Goal: Transaction & Acquisition: Obtain resource

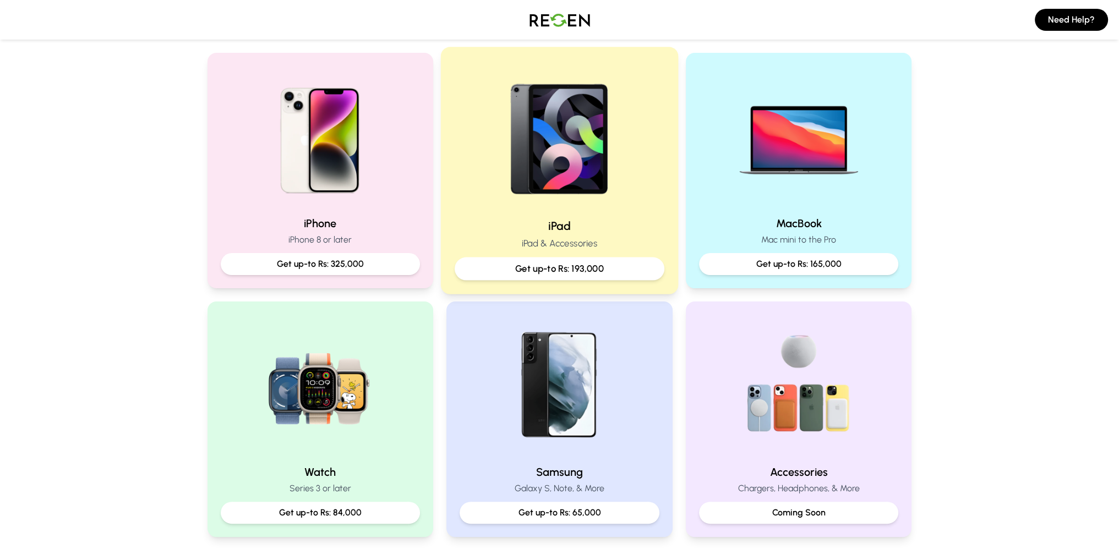
scroll to position [275, 0]
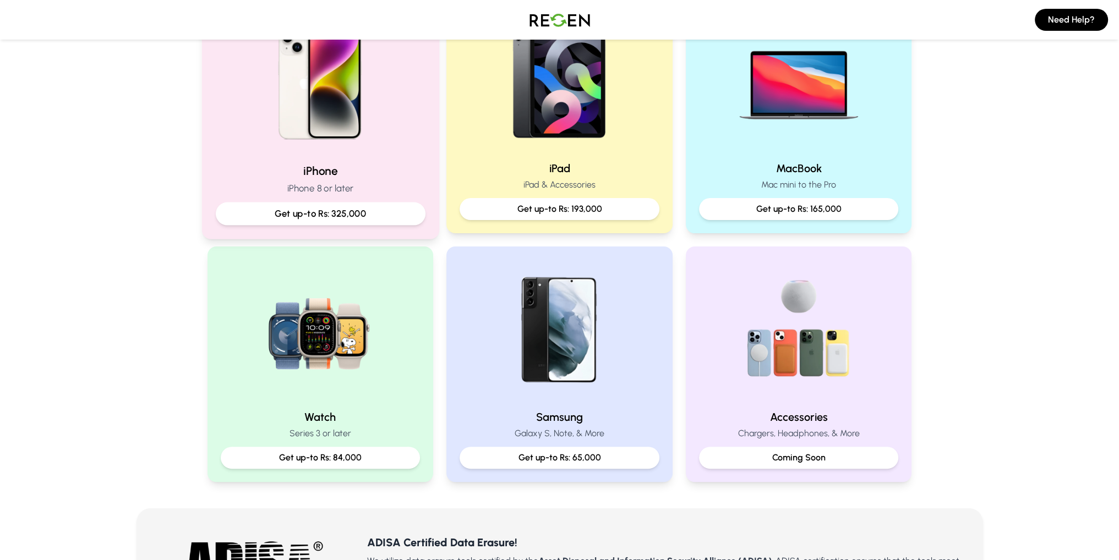
click at [376, 211] on p "Get up-to Rs: 325,000" at bounding box center [320, 214] width 191 height 14
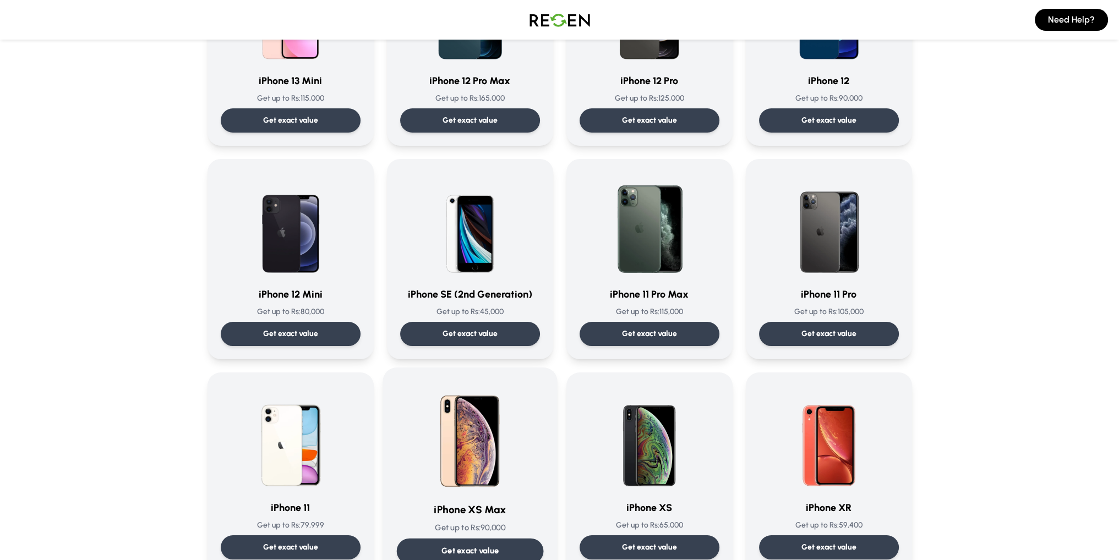
scroll to position [881, 0]
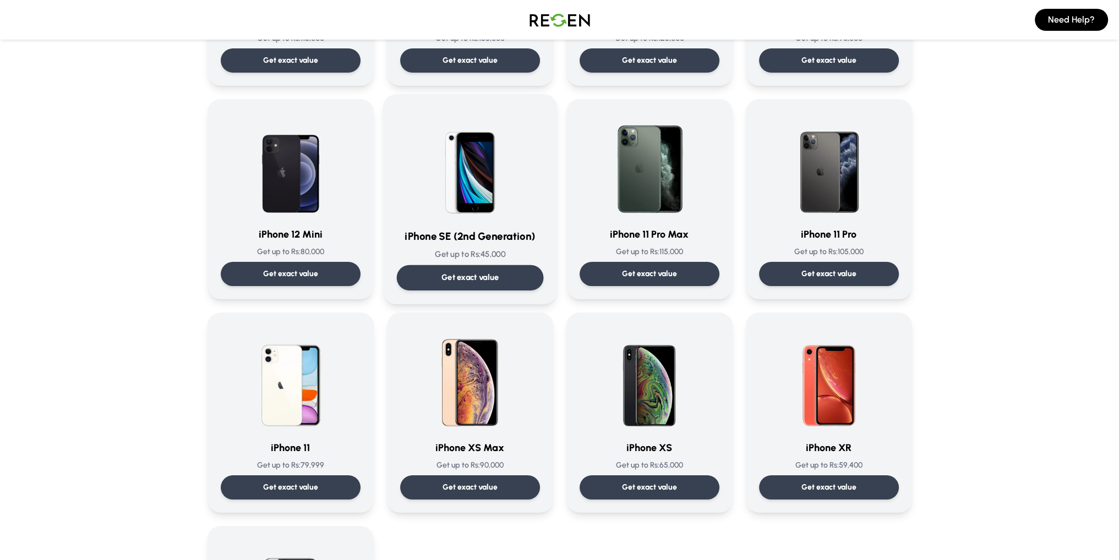
click at [489, 282] on p "Get exact value" at bounding box center [470, 278] width 58 height 12
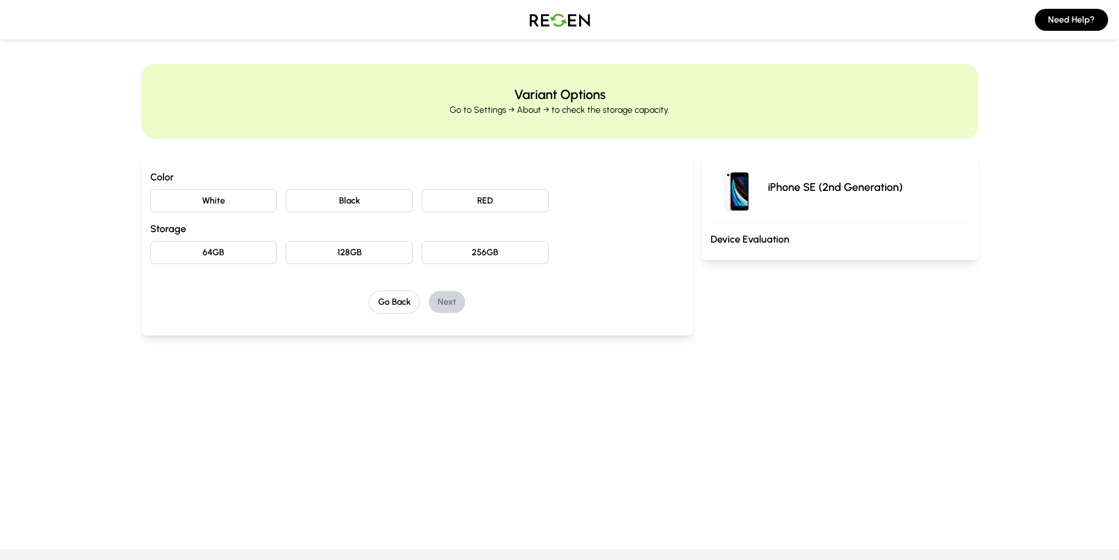
click at [224, 258] on button "64GB" at bounding box center [213, 252] width 127 height 23
click at [233, 197] on button "White" at bounding box center [213, 200] width 127 height 23
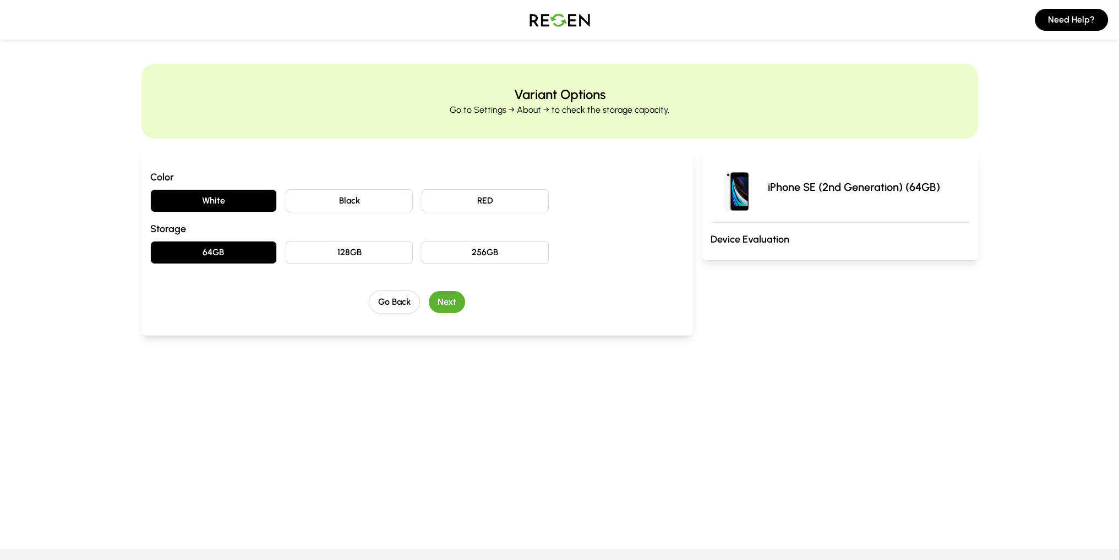
click at [454, 302] on button "Next" at bounding box center [447, 302] width 36 height 22
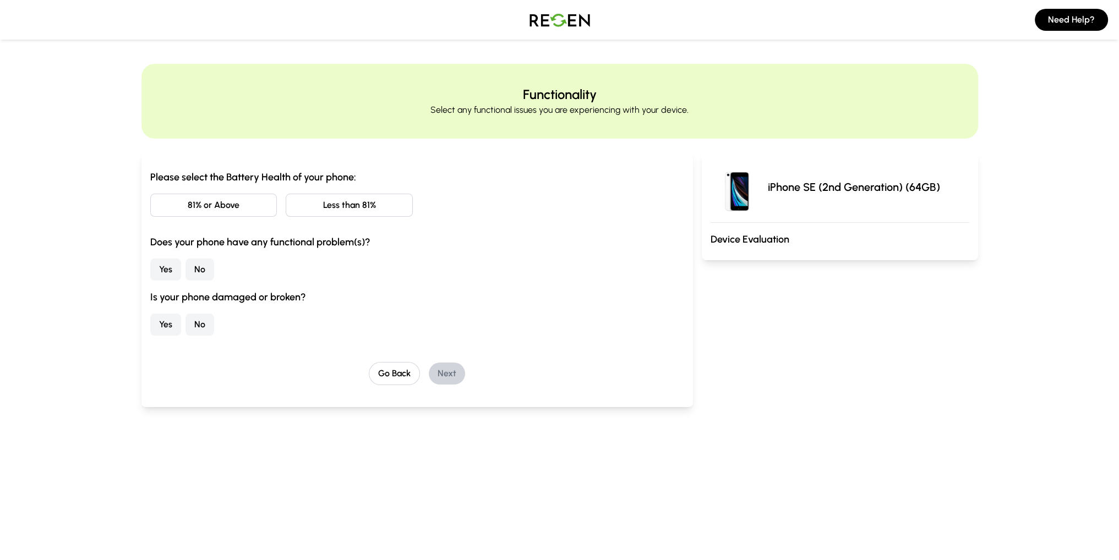
click at [345, 207] on button "Less than 81%" at bounding box center [349, 205] width 127 height 23
click at [197, 272] on button "No" at bounding box center [199, 270] width 29 height 22
click at [196, 324] on button "No" at bounding box center [199, 325] width 29 height 22
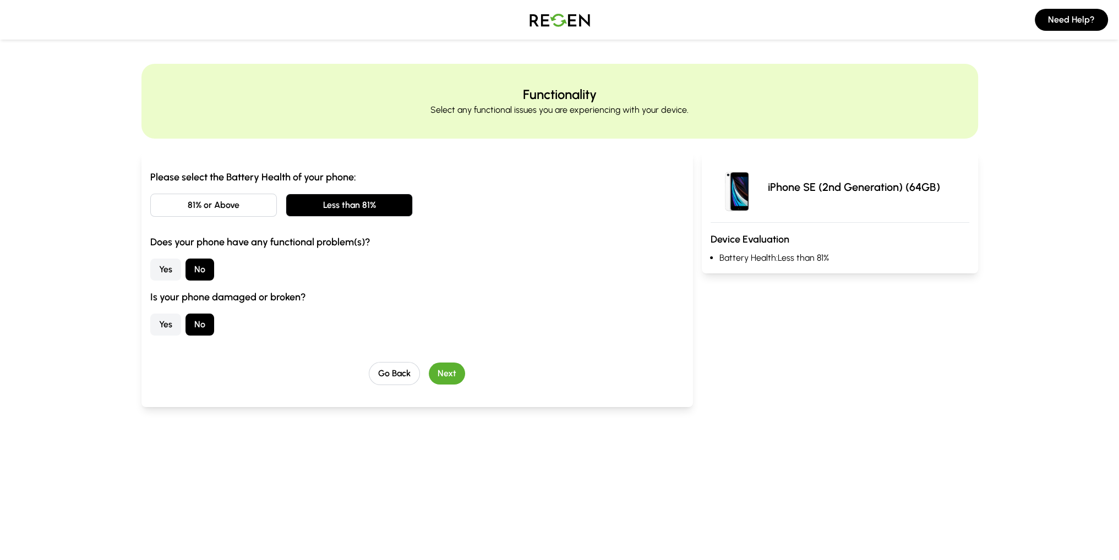
click at [449, 370] on button "Next" at bounding box center [447, 374] width 36 height 22
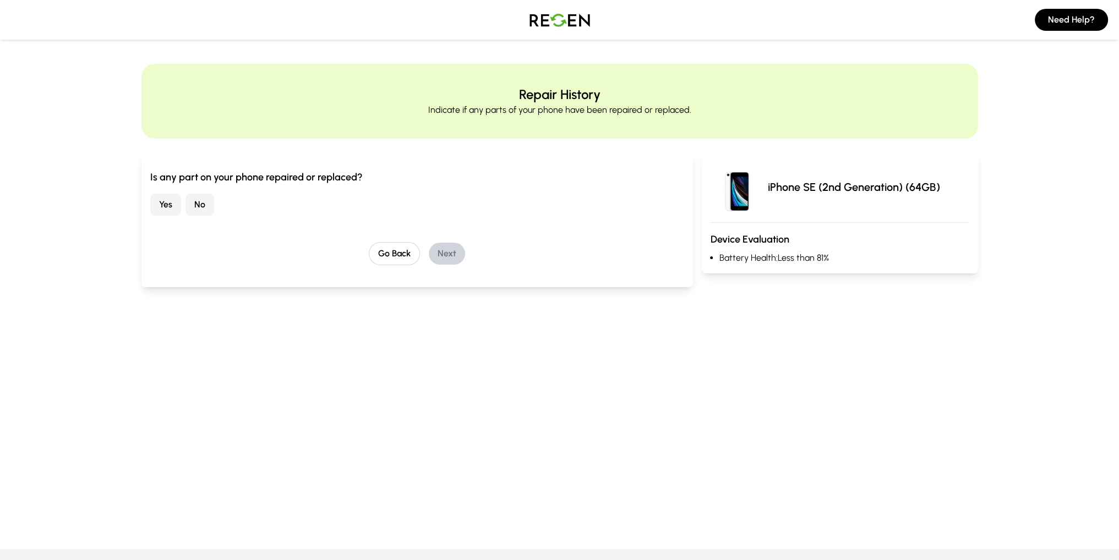
click at [198, 207] on button "No" at bounding box center [199, 205] width 29 height 22
click at [438, 253] on button "Next" at bounding box center [447, 254] width 36 height 22
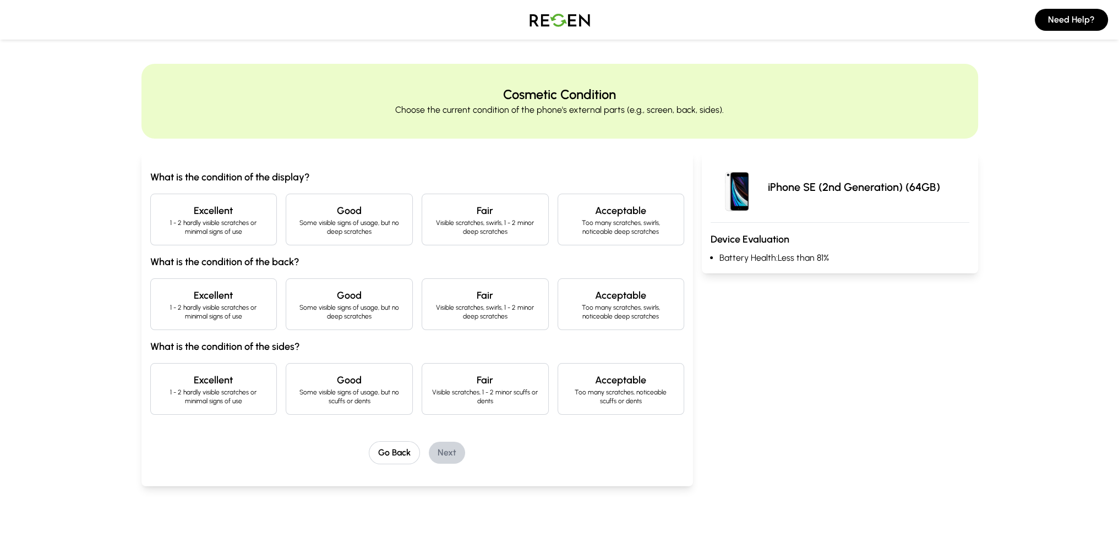
click at [358, 221] on p "Some visible signs of usage, but no deep scratches" at bounding box center [349, 227] width 108 height 18
click at [341, 315] on p "Some visible signs of usage, but no deep scratches" at bounding box center [349, 312] width 108 height 18
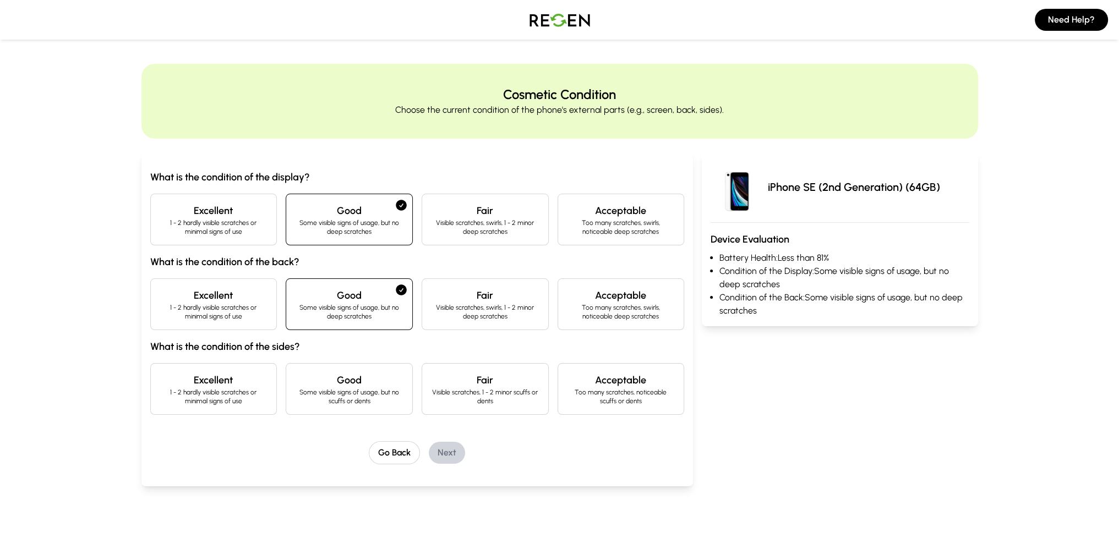
click at [346, 390] on p "Some visible signs of usage, but no scuffs or dents" at bounding box center [349, 397] width 108 height 18
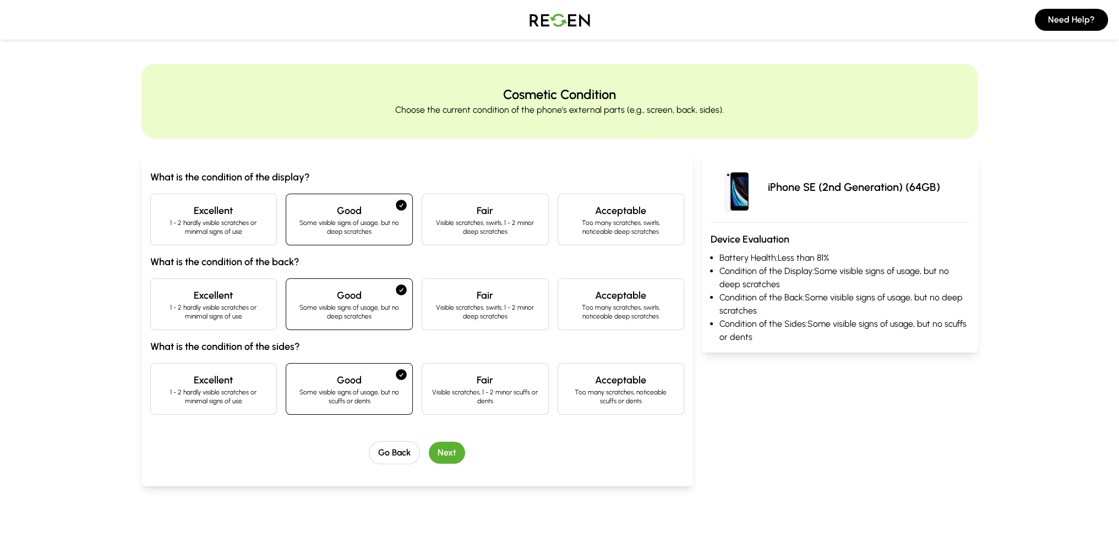
click at [444, 451] on button "Next" at bounding box center [447, 453] width 36 height 22
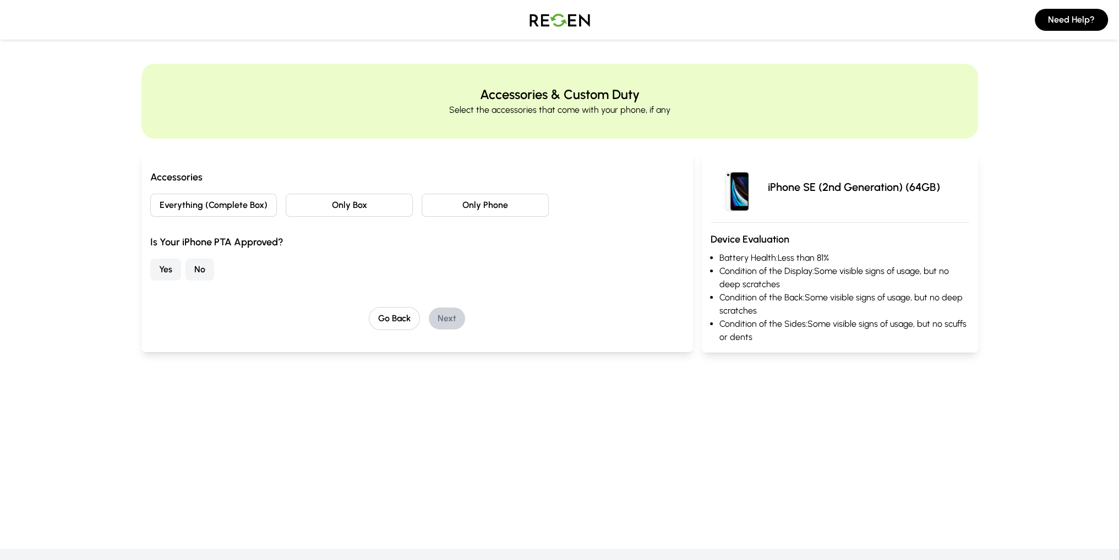
drag, startPoint x: 376, startPoint y: 205, endPoint x: 476, endPoint y: 208, distance: 99.7
click at [476, 208] on div "Everything (Complete Box) Only Box Only Phone" at bounding box center [417, 205] width 534 height 23
click at [476, 208] on button "Only Phone" at bounding box center [485, 205] width 127 height 23
drag, startPoint x: 163, startPoint y: 266, endPoint x: 198, endPoint y: 267, distance: 34.7
click at [163, 266] on button "Yes" at bounding box center [165, 270] width 31 height 22
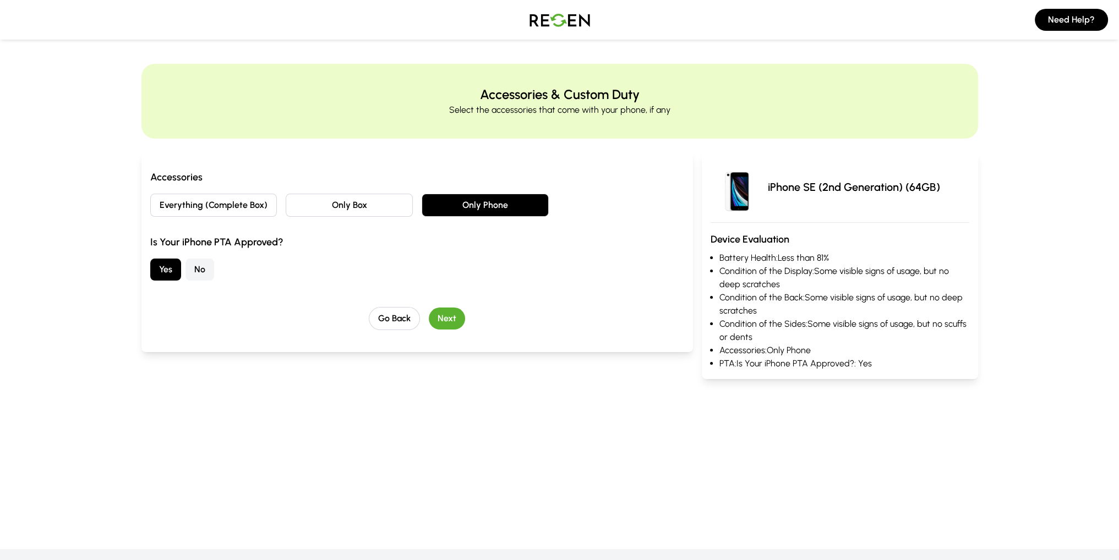
click at [446, 319] on button "Next" at bounding box center [447, 319] width 36 height 22
